Goal: Task Accomplishment & Management: Use online tool/utility

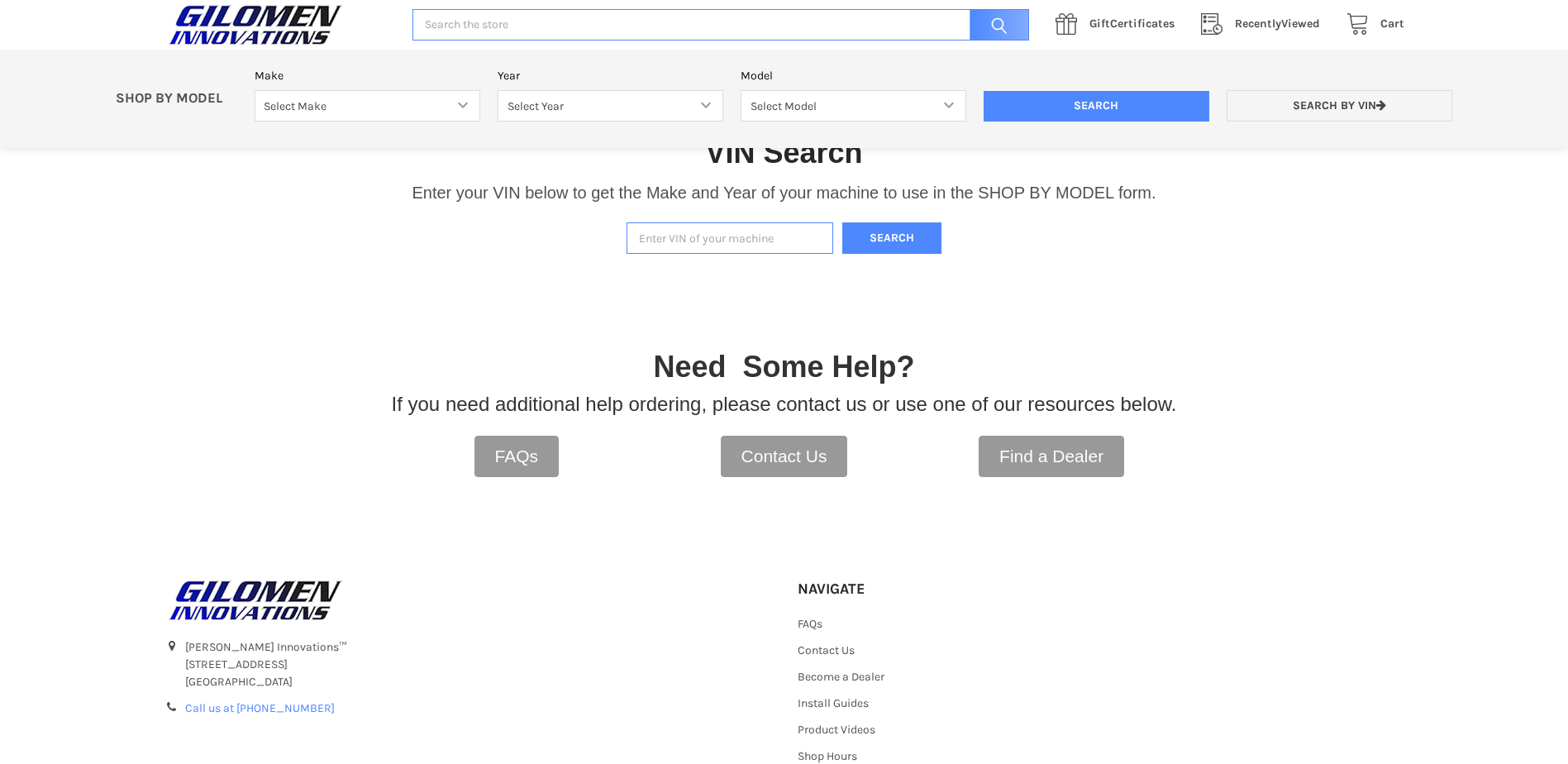
click at [737, 243] on input "Enter VIN of your machine" at bounding box center [730, 238] width 207 height 32
click at [1338, 101] on link "Search by VIN" at bounding box center [1340, 106] width 226 height 32
click at [713, 244] on input "Enter VIN of your machine" at bounding box center [730, 238] width 207 height 32
type input "[US_VEHICLE_IDENTIFICATION_NUMBER]"
click at [887, 235] on button "Search" at bounding box center [892, 238] width 99 height 32
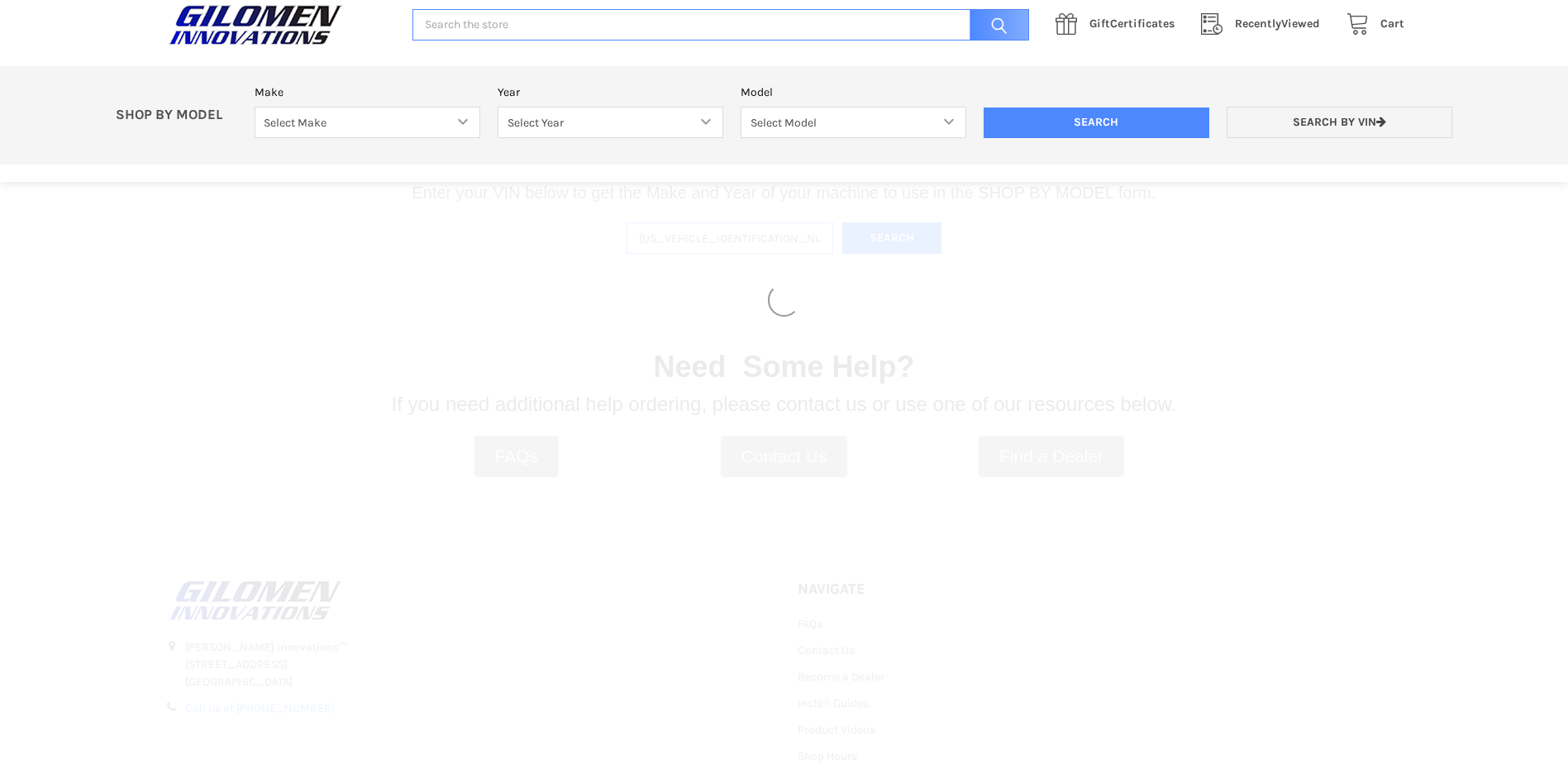
select select "612"
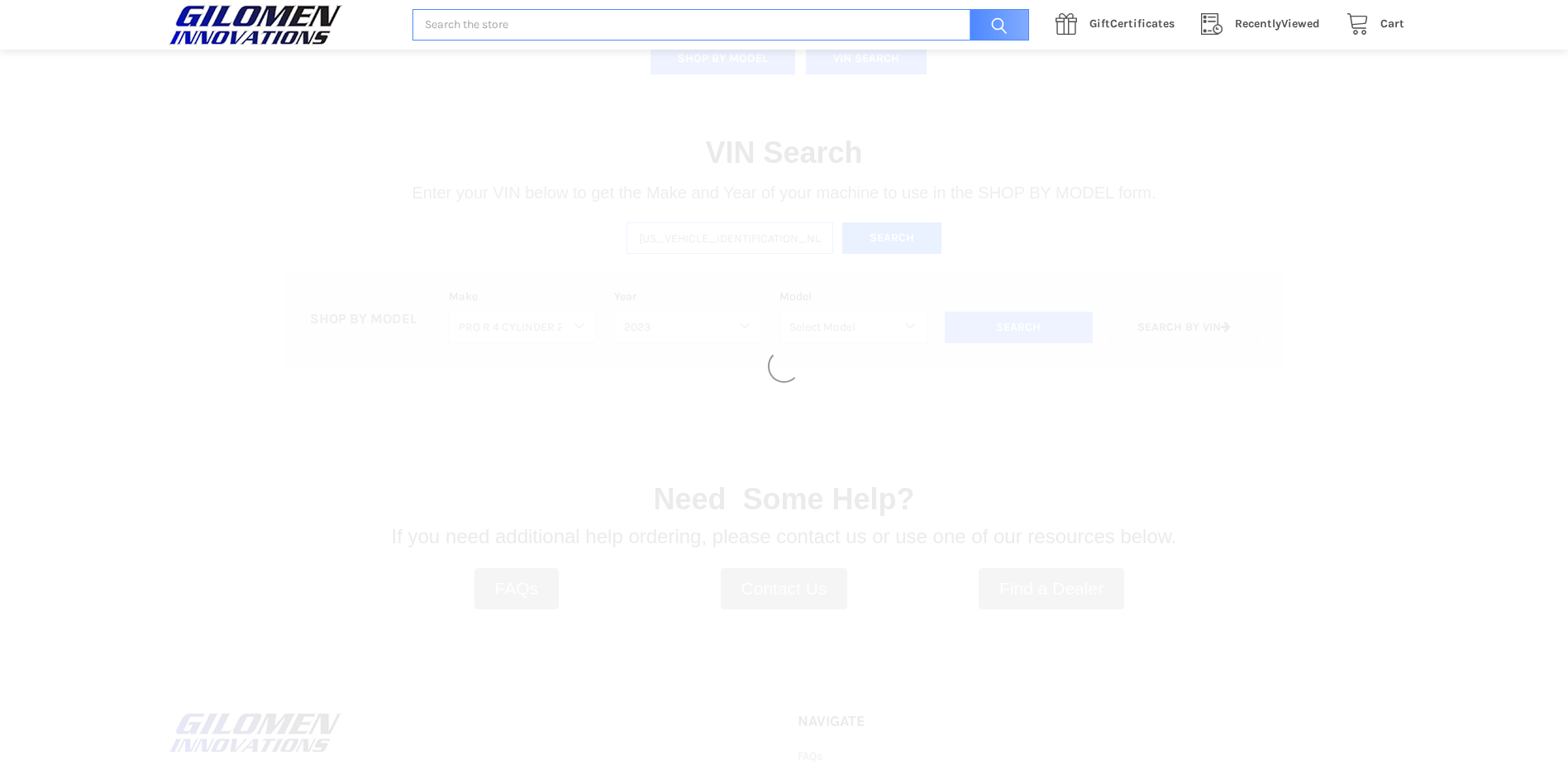
select select "616"
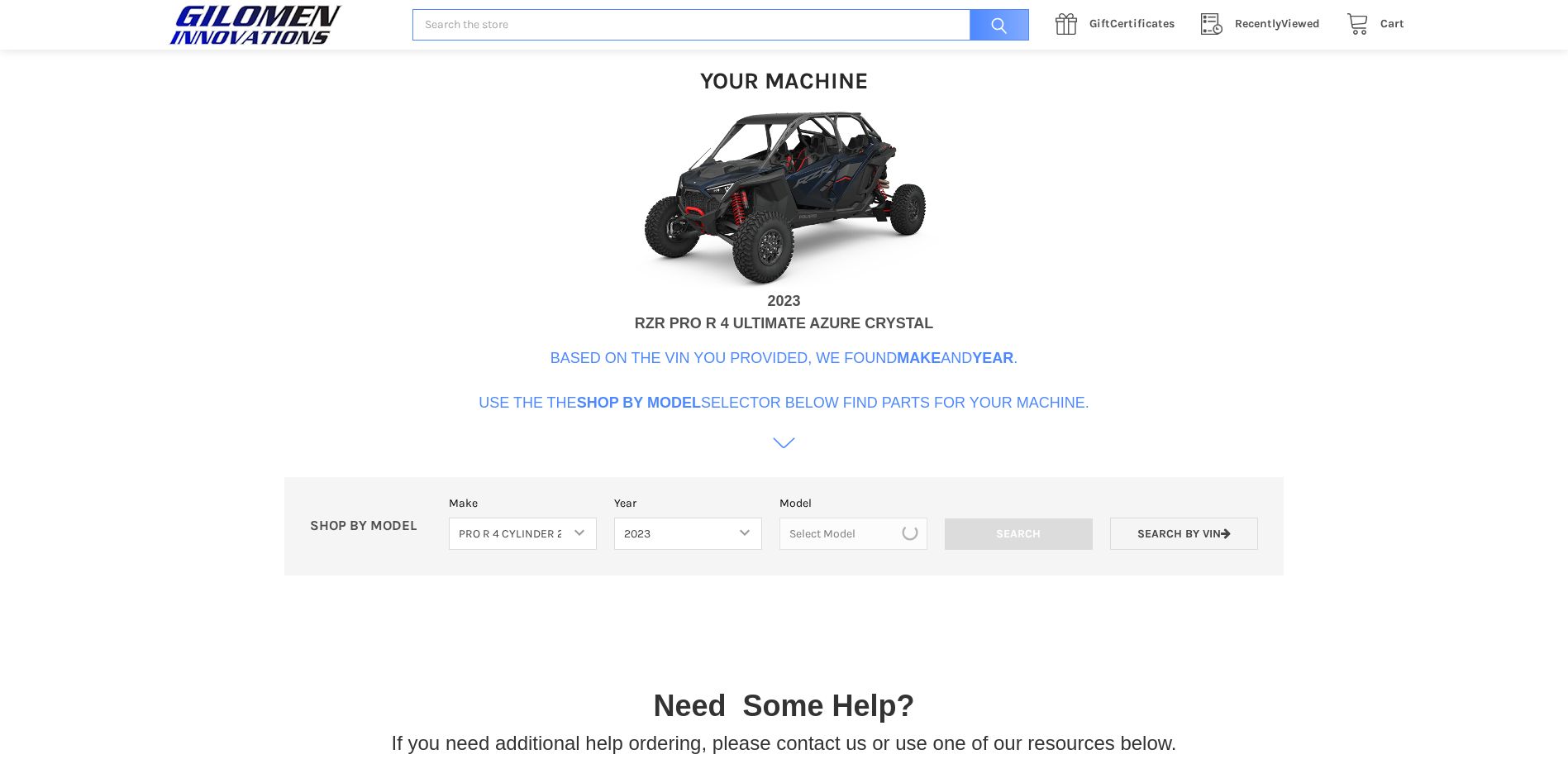
scroll to position [506, 0]
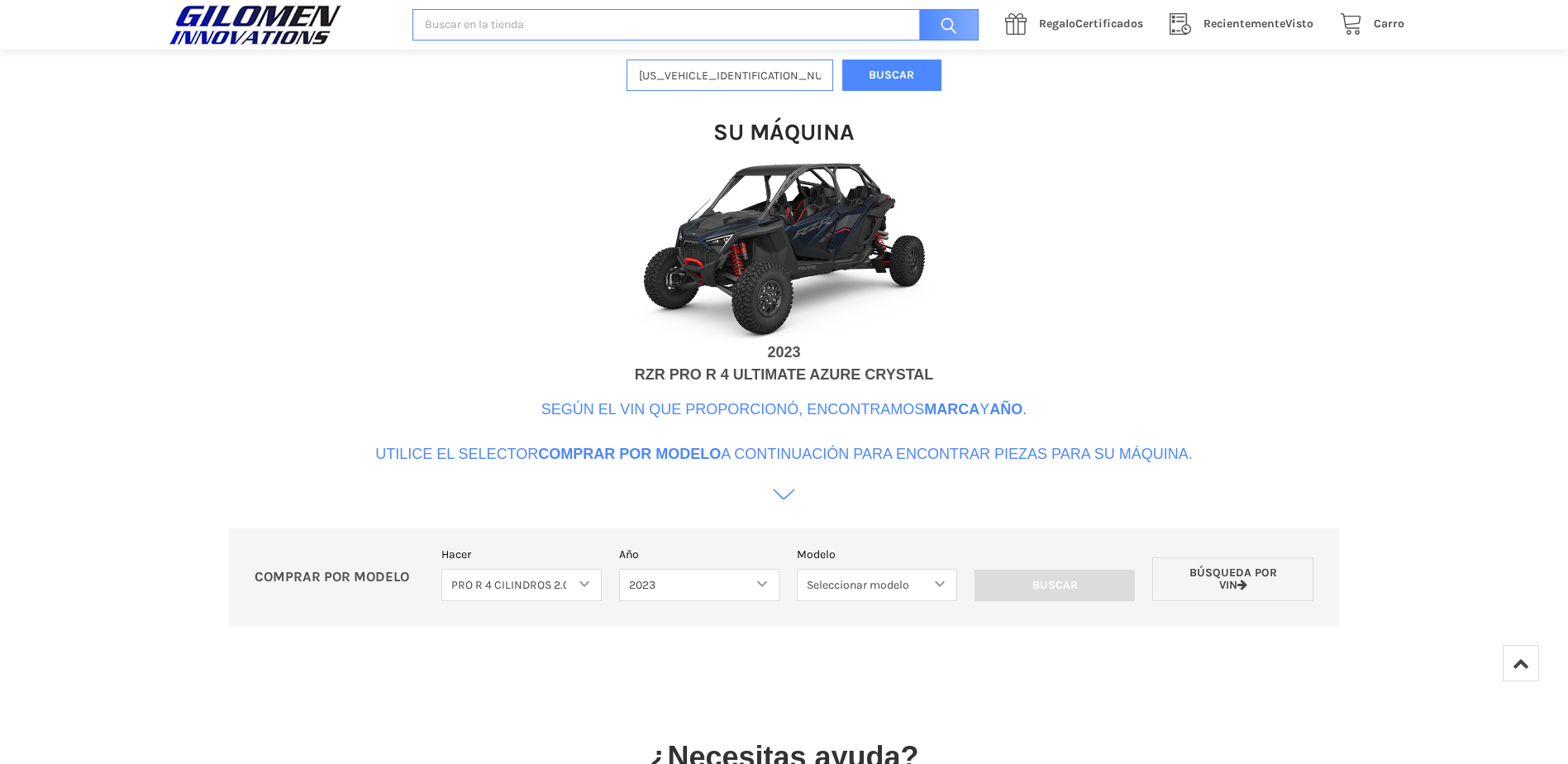
click at [788, 505] on icon at bounding box center [784, 499] width 22 height 22
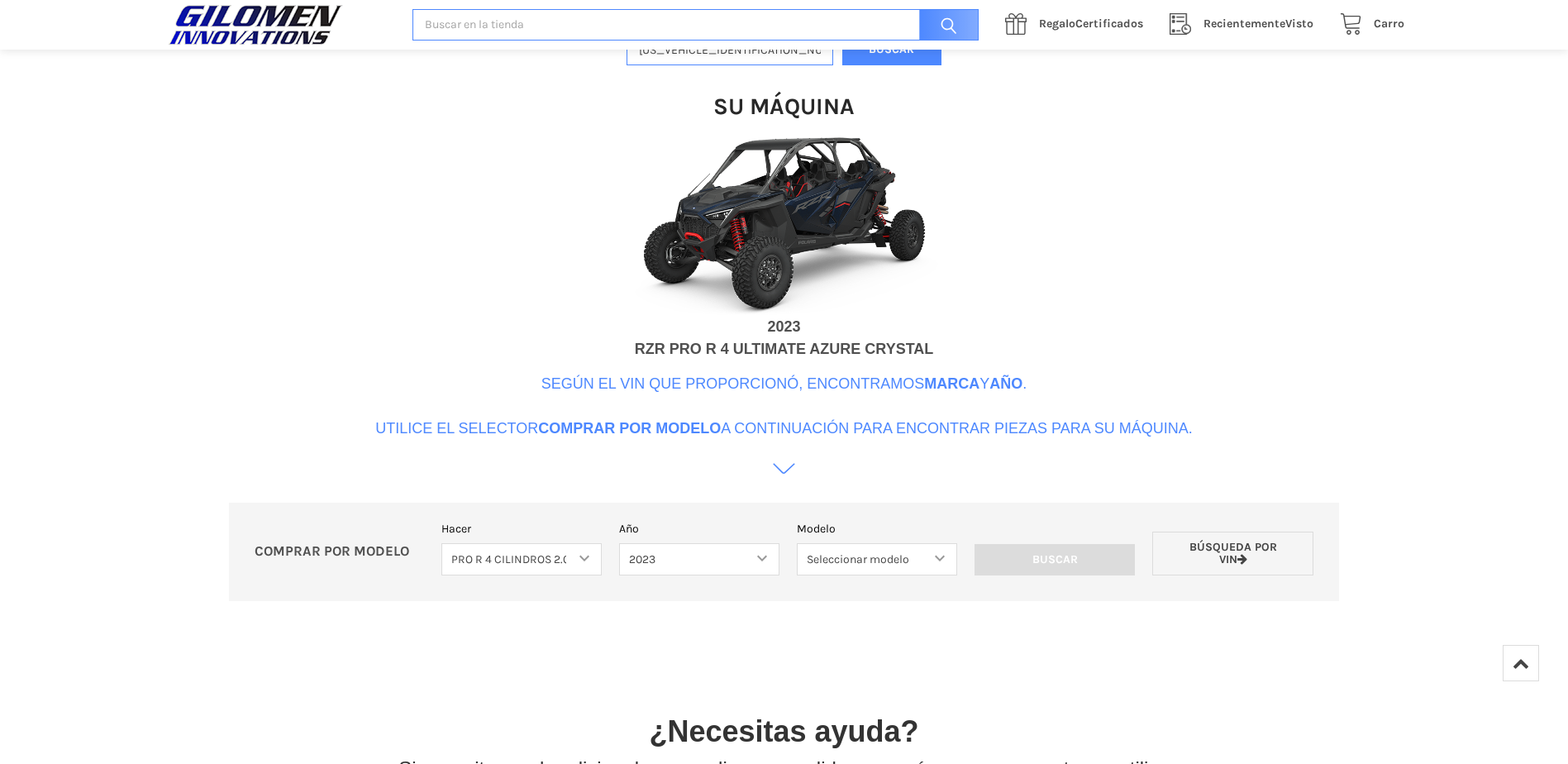
scroll to position [526, 0]
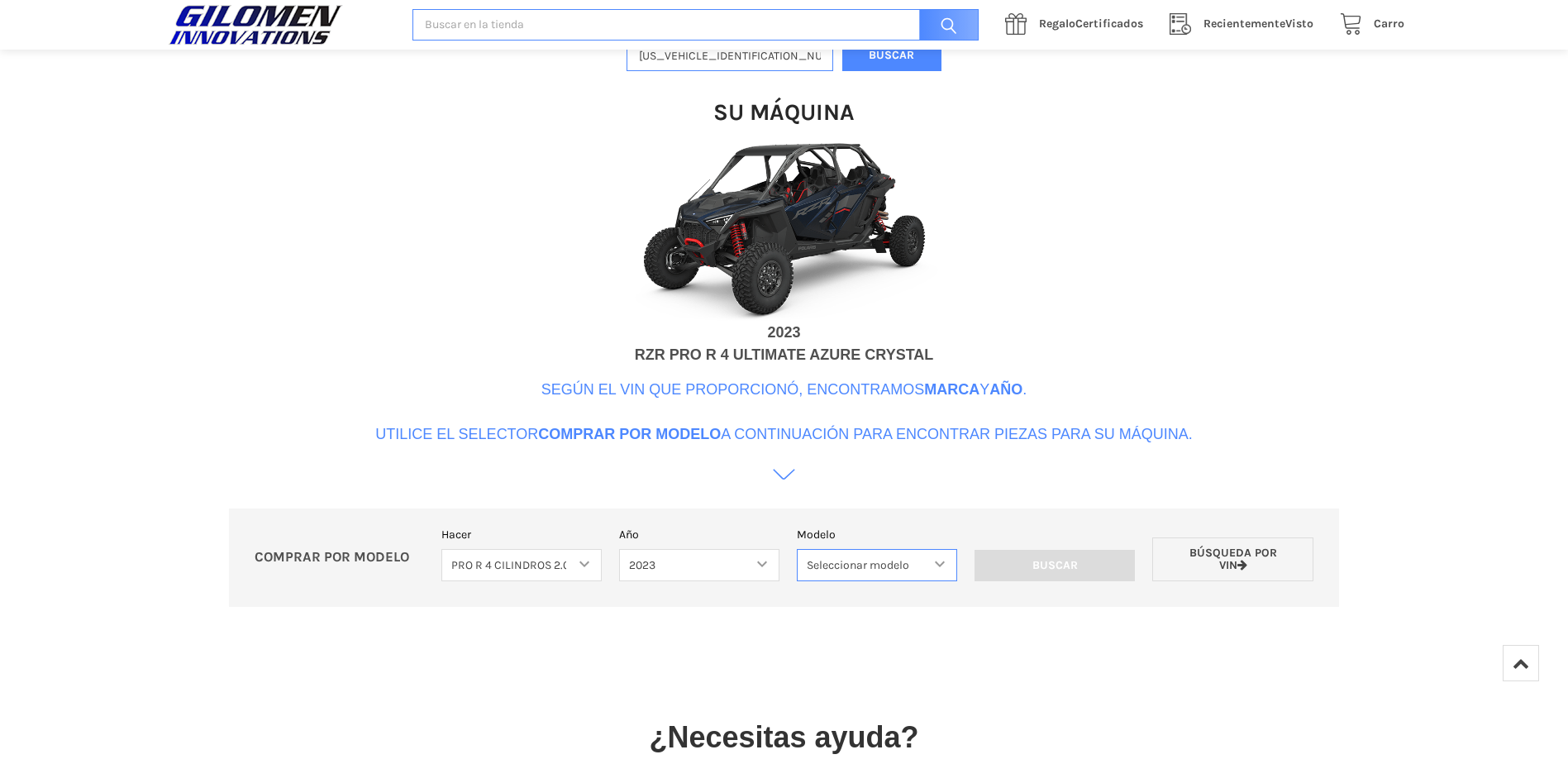
click at [927, 564] on select "Seleccionar modelo 2 ASIENTOS 4 ASIENTOS" at bounding box center [877, 565] width 160 height 32
select select "618"
click at [797, 549] on select "Seleccionar modelo 2 ASIENTOS 4 ASIENTOS" at bounding box center [877, 565] width 160 height 32
click at [1079, 561] on input "Search" at bounding box center [1055, 566] width 160 height 31
